Goal: Task Accomplishment & Management: Complete application form

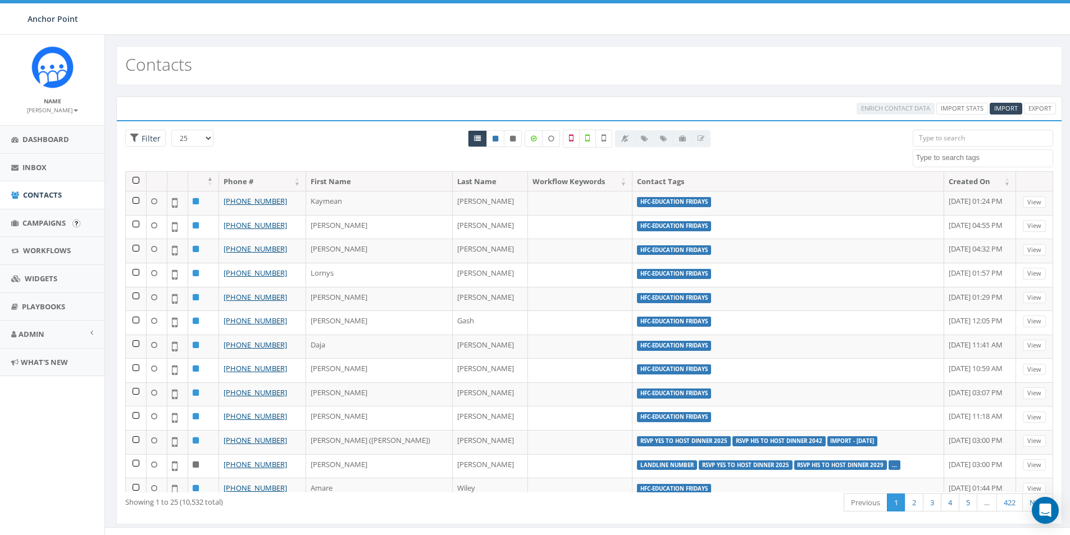
select select
click at [40, 195] on span "Contacts" at bounding box center [42, 195] width 39 height 10
select select
click at [1001, 106] on span "Import" at bounding box center [1006, 108] width 24 height 8
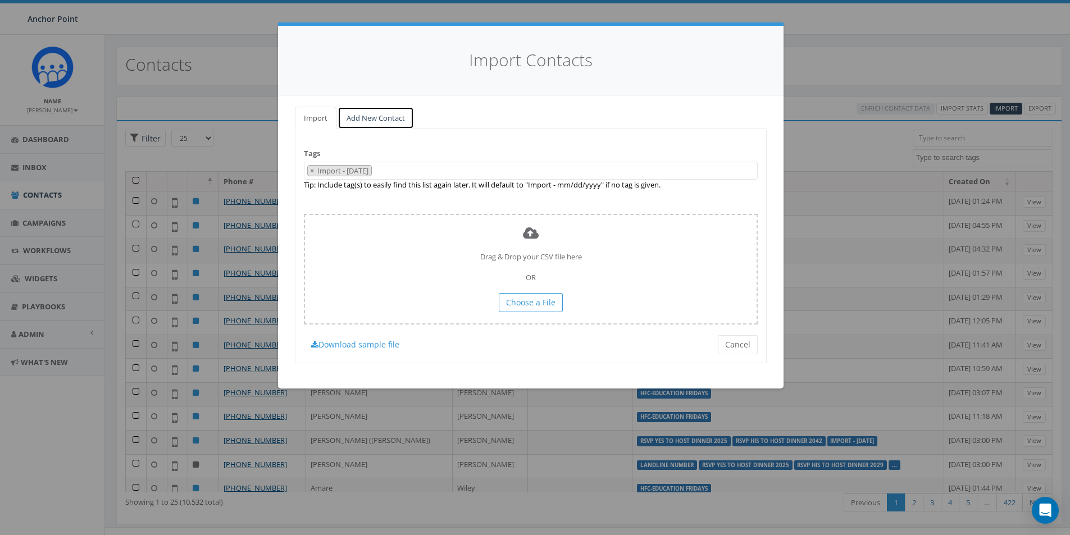
click at [381, 117] on link "Add New Contact" at bounding box center [375, 118] width 76 height 23
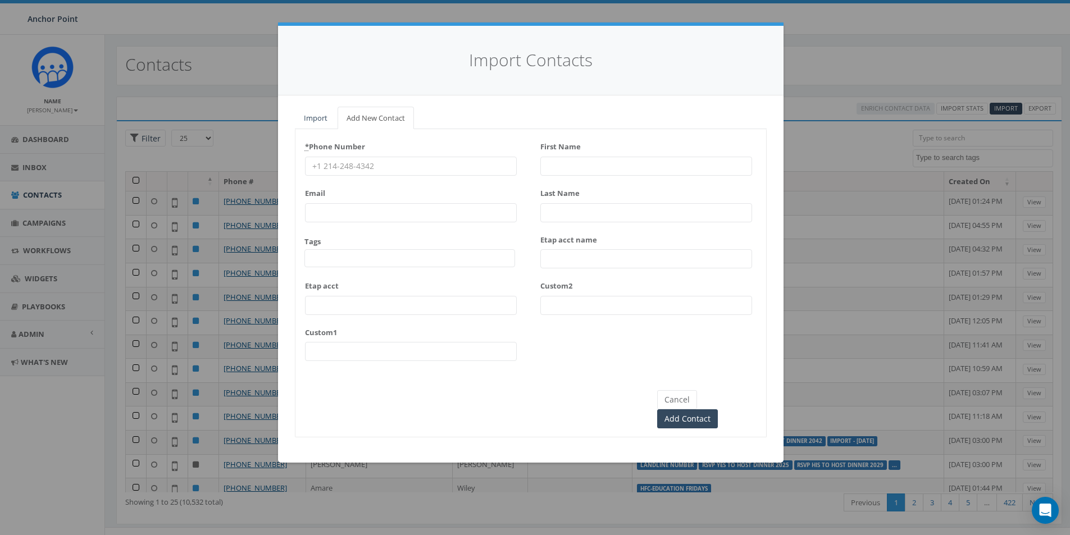
click at [553, 168] on input "First Name" at bounding box center [646, 166] width 212 height 19
type input "Bella"
click at [553, 217] on input "Last Name" at bounding box center [646, 212] width 212 height 19
type input "Renteria"
click at [357, 170] on input "* Phone Number" at bounding box center [411, 166] width 212 height 19
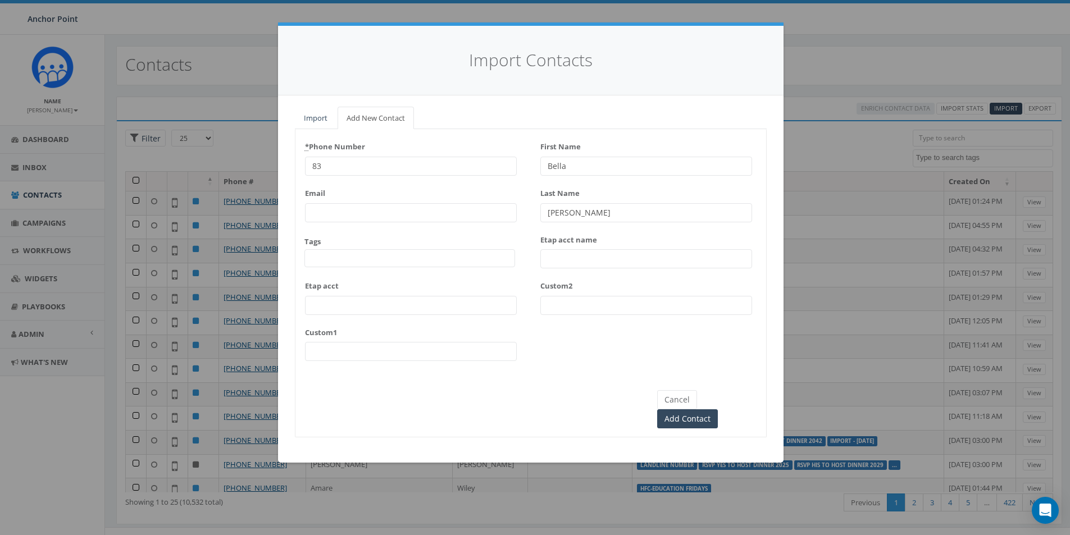
type input "8"
type input "8329159546"
click at [311, 262] on textarea "Search" at bounding box center [311, 258] width 6 height 10
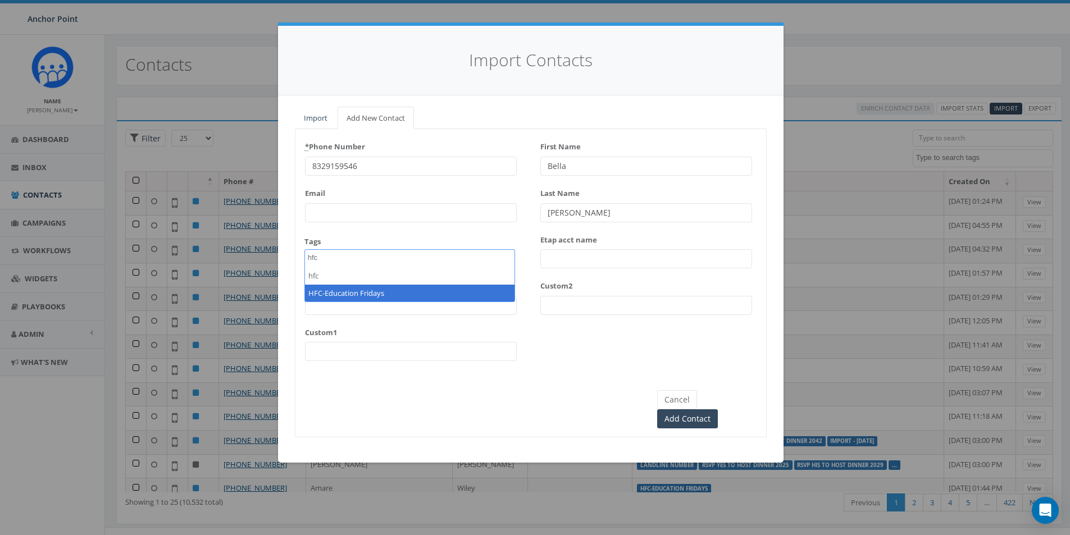
type textarea "hfc"
select select "HFC-Education Fridays"
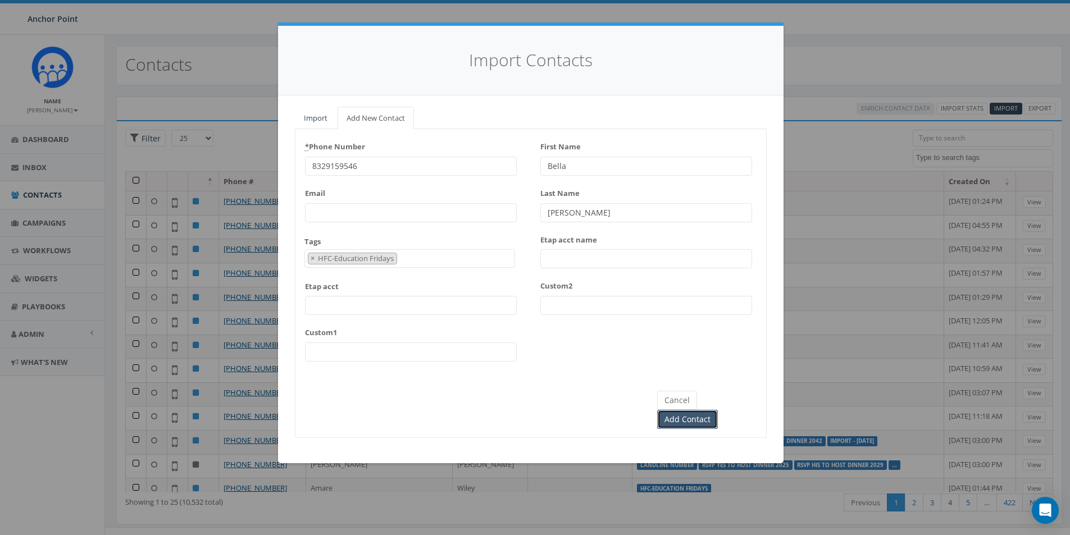
click at [718, 410] on input "Add Contact" at bounding box center [687, 419] width 61 height 19
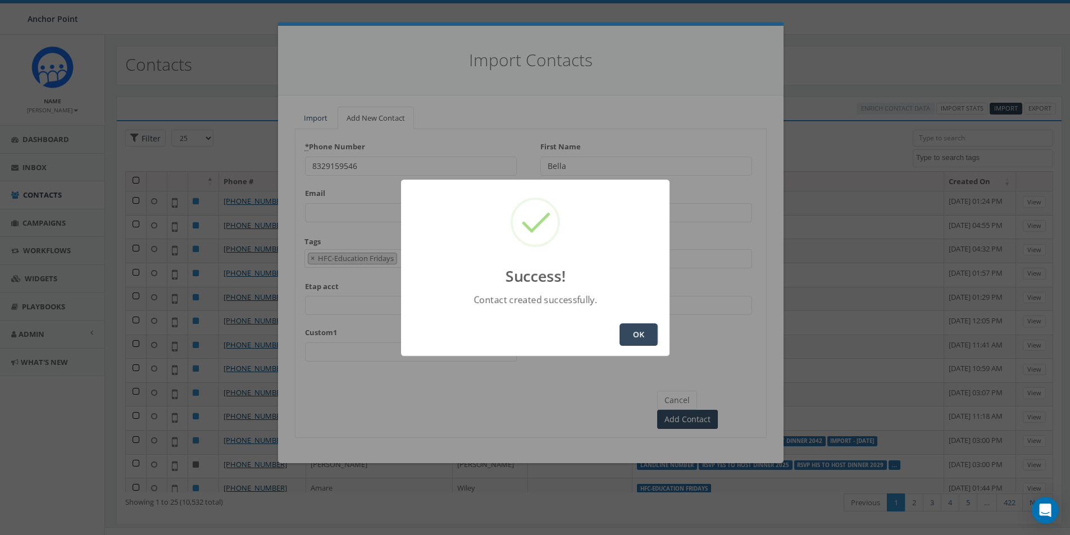
click at [634, 333] on button "OK" at bounding box center [638, 334] width 38 height 22
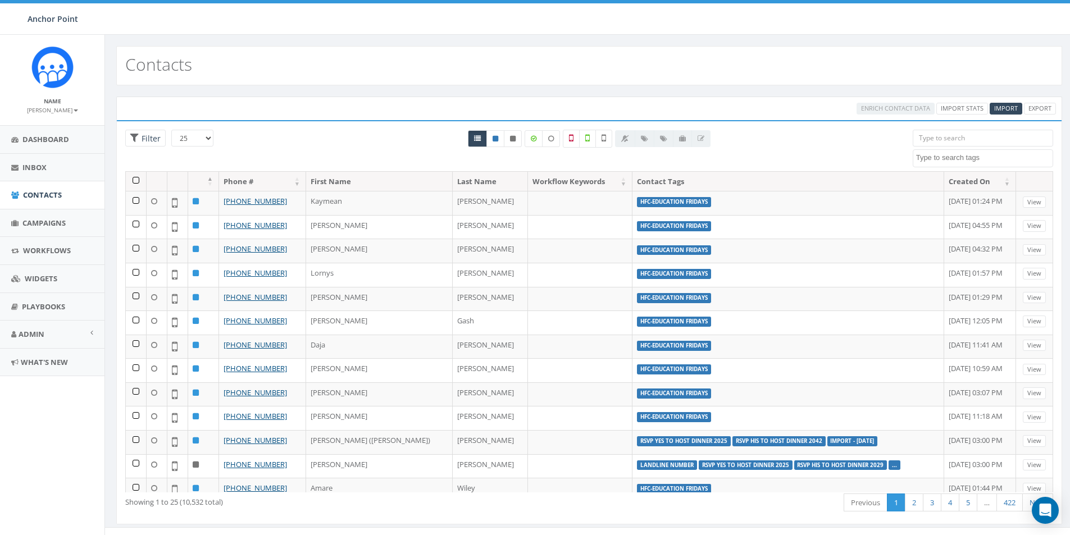
select select
